Goal: Navigation & Orientation: Go to known website

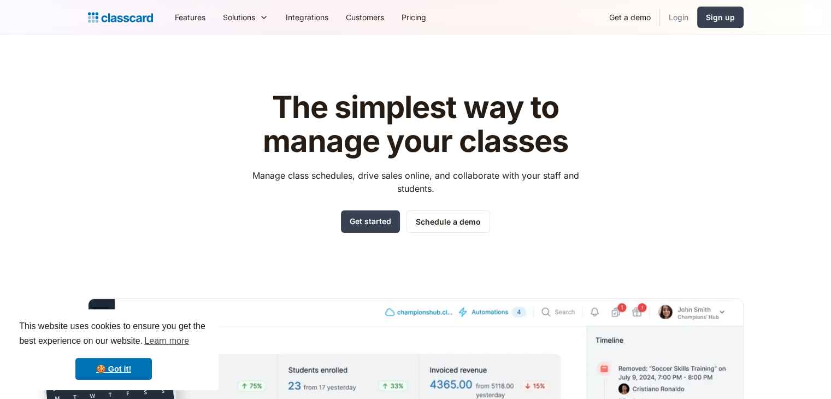
click at [680, 19] on link "Login" at bounding box center [678, 17] width 37 height 25
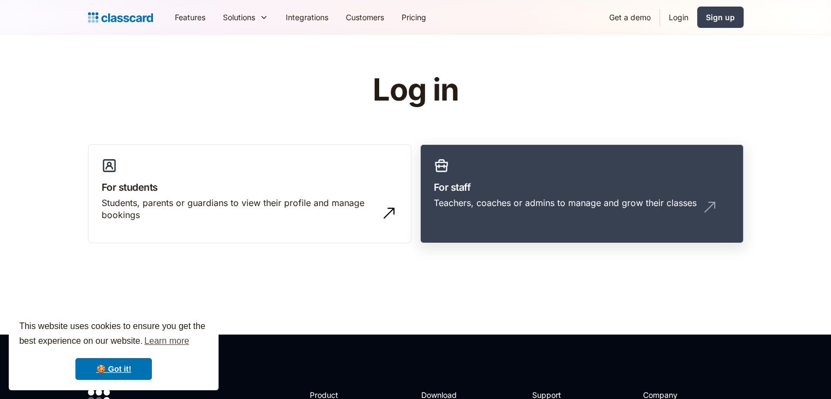
click at [497, 237] on link "For staff Teachers, coaches or admins to manage and grow their classes" at bounding box center [581, 193] width 323 height 99
